Goal: Task Accomplishment & Management: Manage account settings

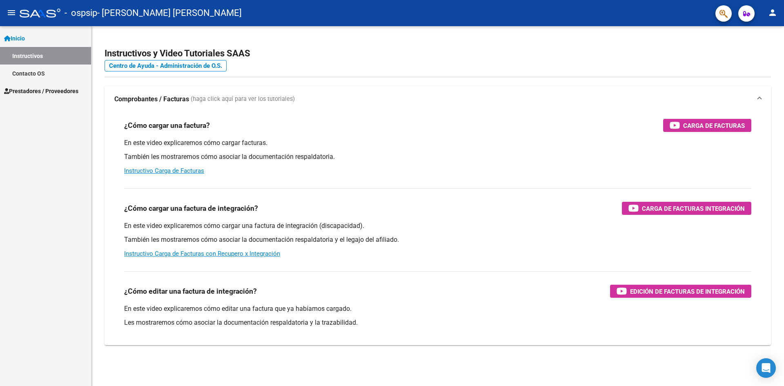
click at [29, 89] on span "Prestadores / Proveedores" at bounding box center [41, 91] width 74 height 9
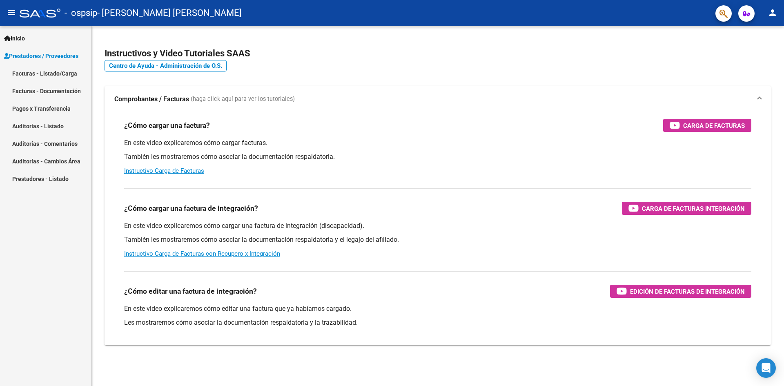
click at [29, 74] on link "Facturas - Listado/Carga" at bounding box center [45, 74] width 91 height 18
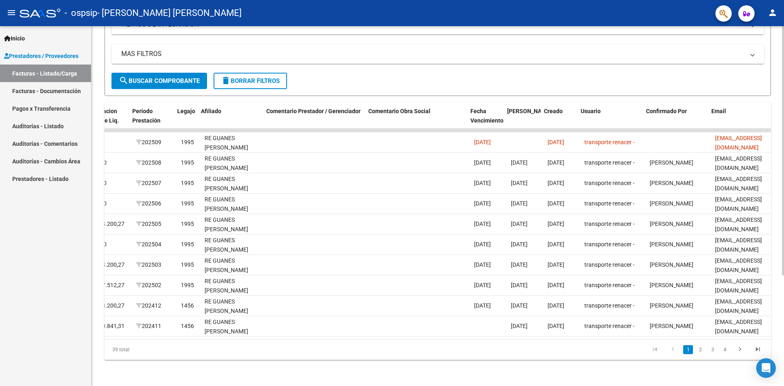
scroll to position [0, 1056]
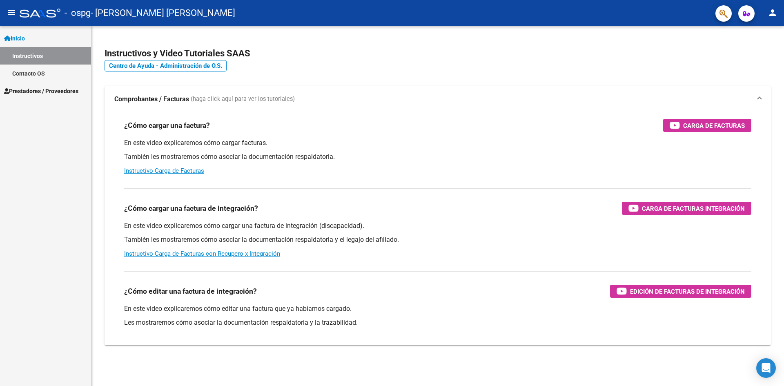
click at [28, 92] on span "Prestadores / Proveedores" at bounding box center [41, 91] width 74 height 9
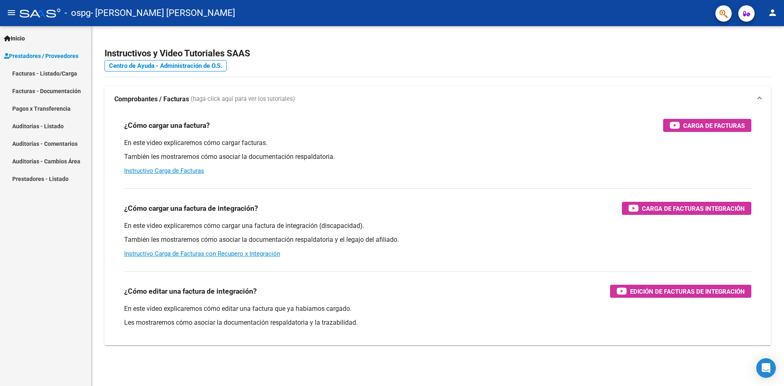
click at [28, 71] on link "Facturas - Listado/Carga" at bounding box center [45, 74] width 91 height 18
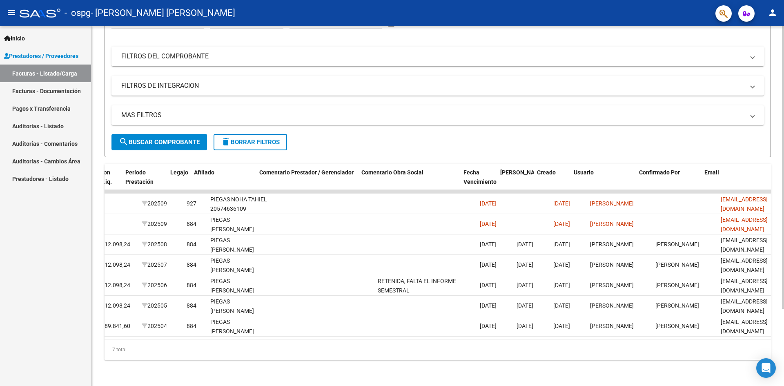
scroll to position [0, 1056]
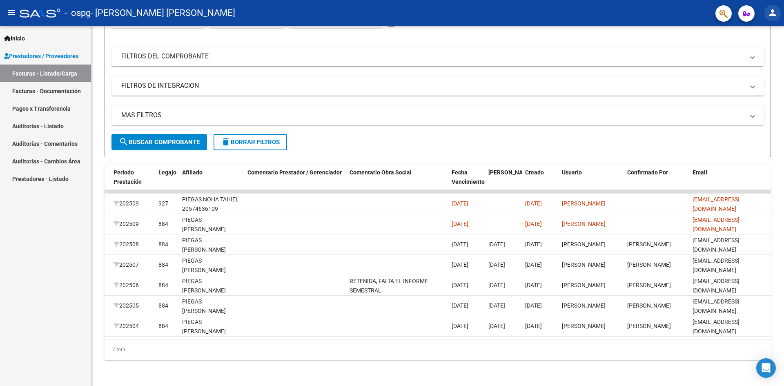
click at [775, 13] on mat-icon "person" at bounding box center [773, 13] width 10 height 10
click at [759, 54] on button "exit_to_app Salir" at bounding box center [756, 54] width 50 height 20
